Goal: Find specific page/section: Find specific page/section

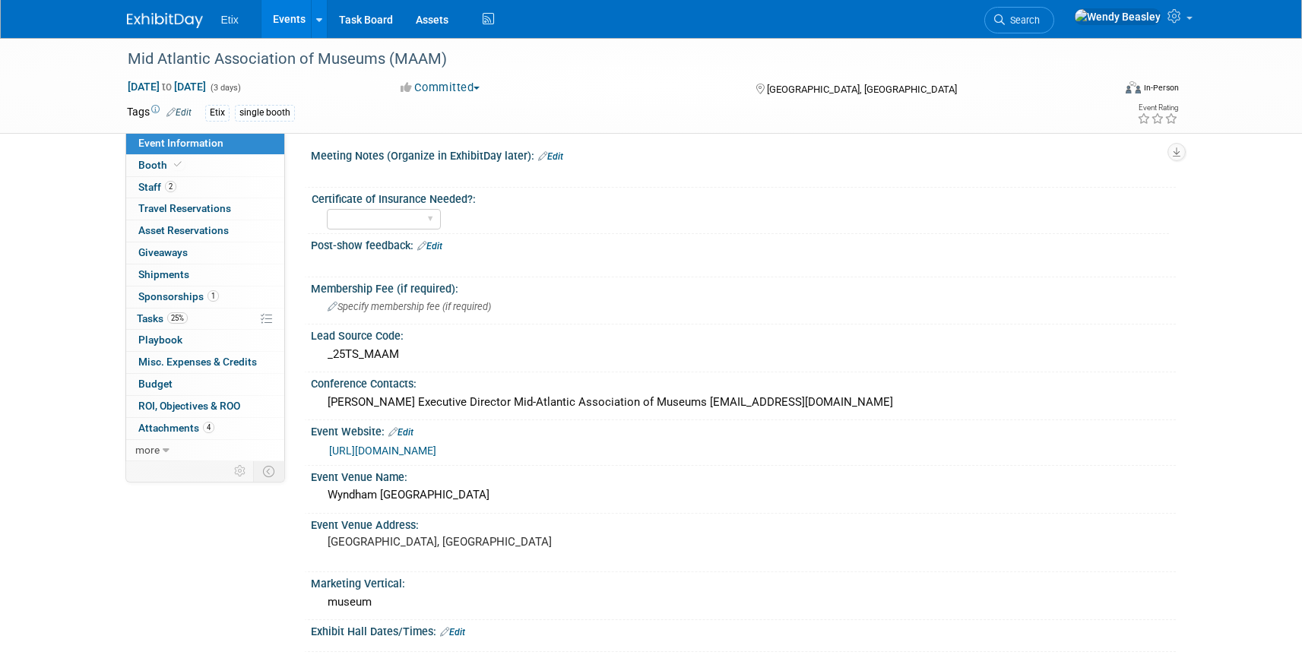
scroll to position [6, 0]
click at [287, 27] on link "Events" at bounding box center [288, 19] width 55 height 38
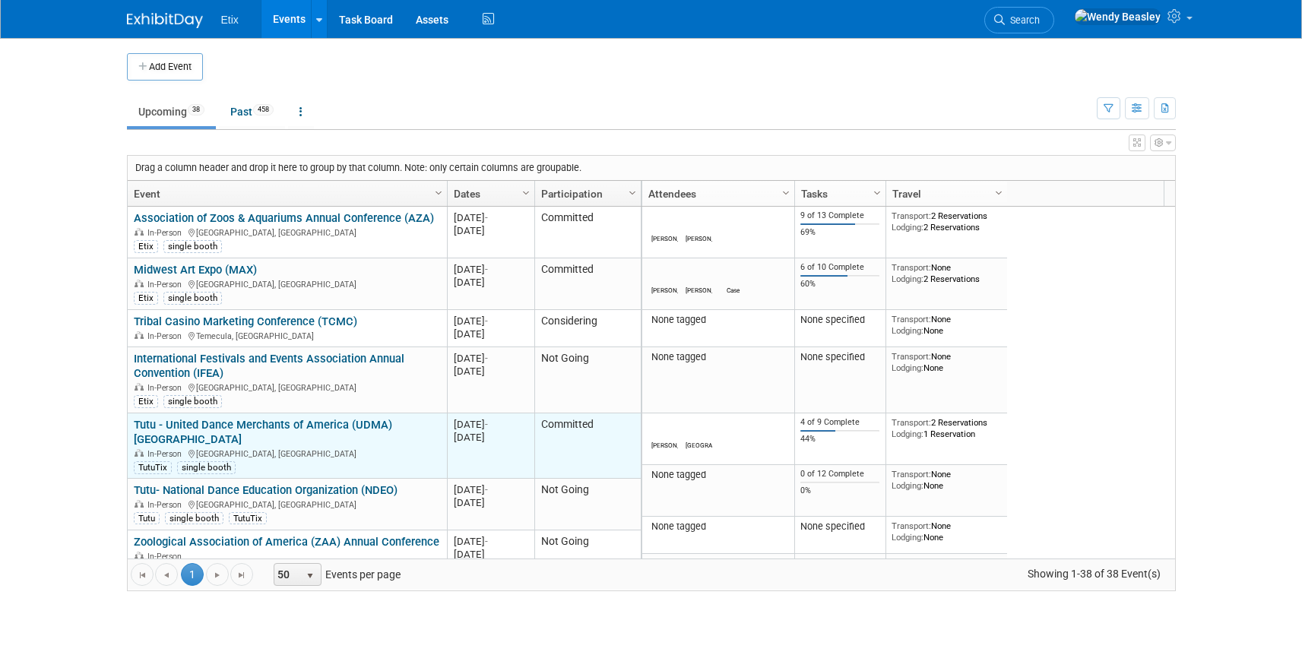
click at [381, 420] on link "Tutu - United Dance Merchants of America (UDMA) [GEOGRAPHIC_DATA]" at bounding box center [263, 432] width 258 height 28
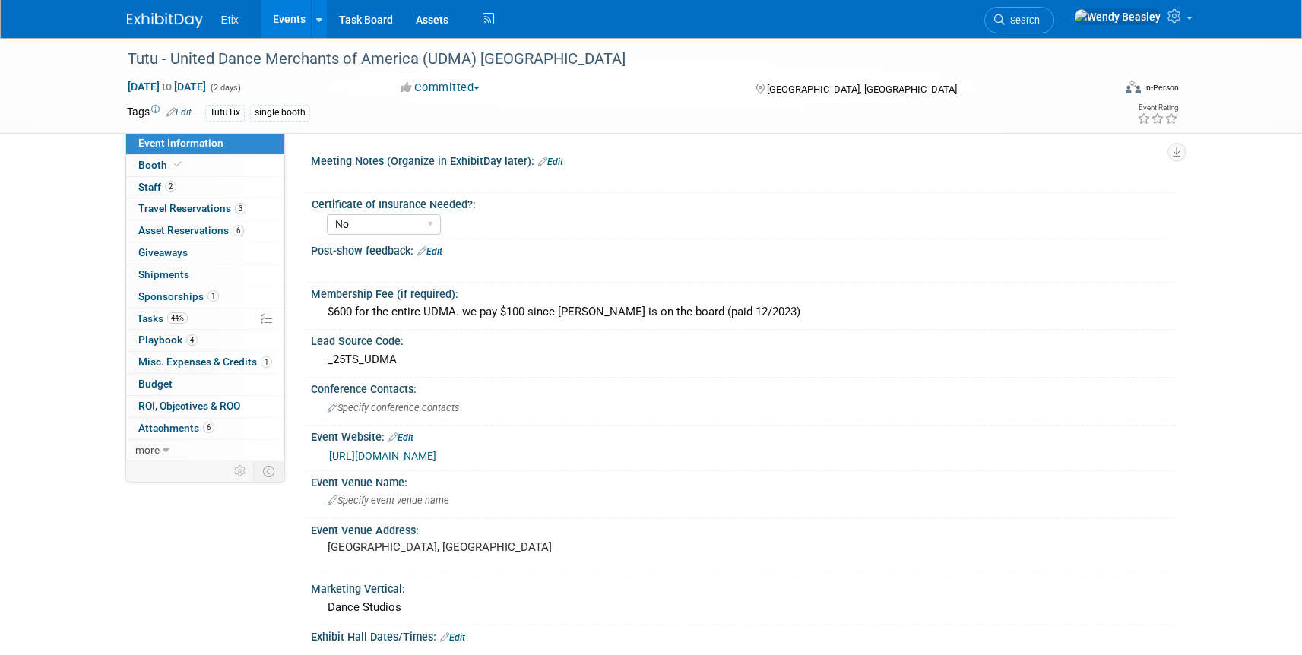
select select "No"
click at [151, 166] on span "Booth" at bounding box center [161, 165] width 46 height 12
